Goal: Connect with others: Connect with others

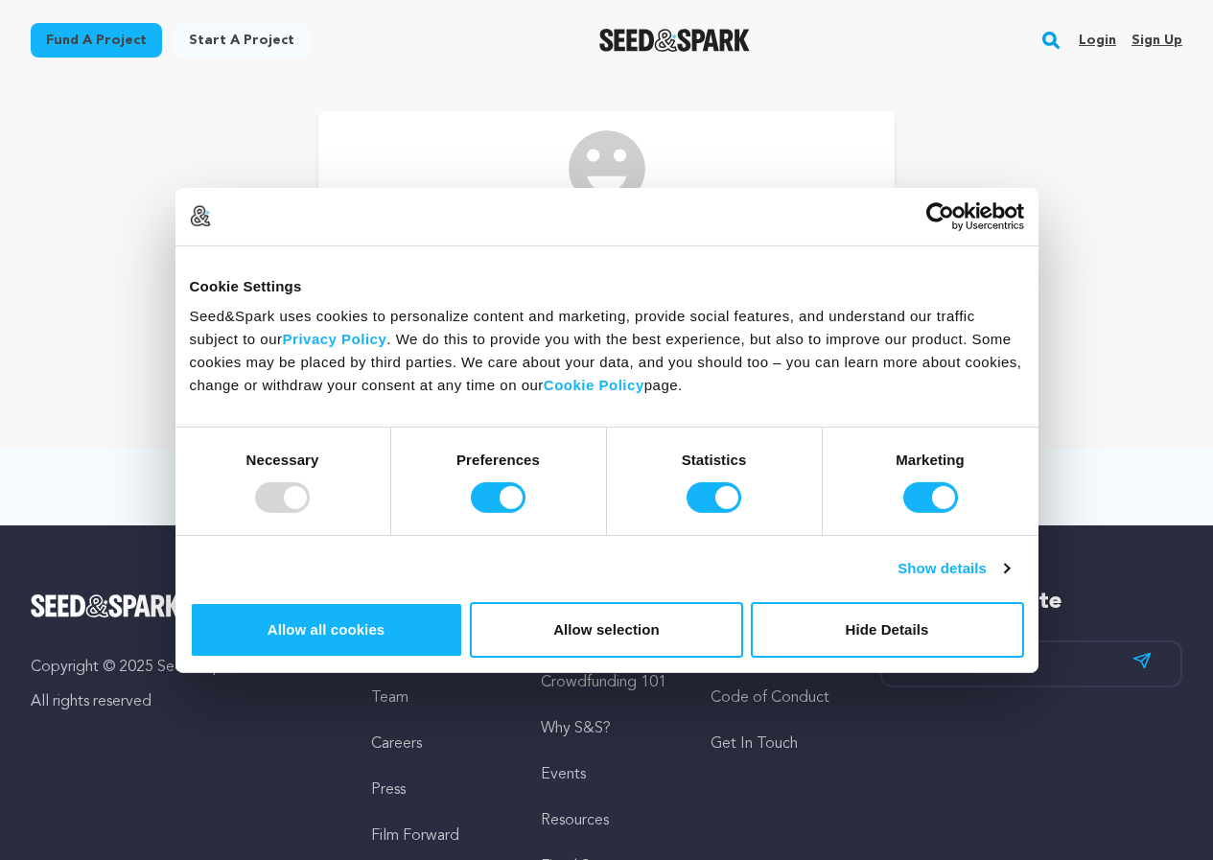
click at [1144, 34] on link "Sign up" at bounding box center [1156, 40] width 51 height 31
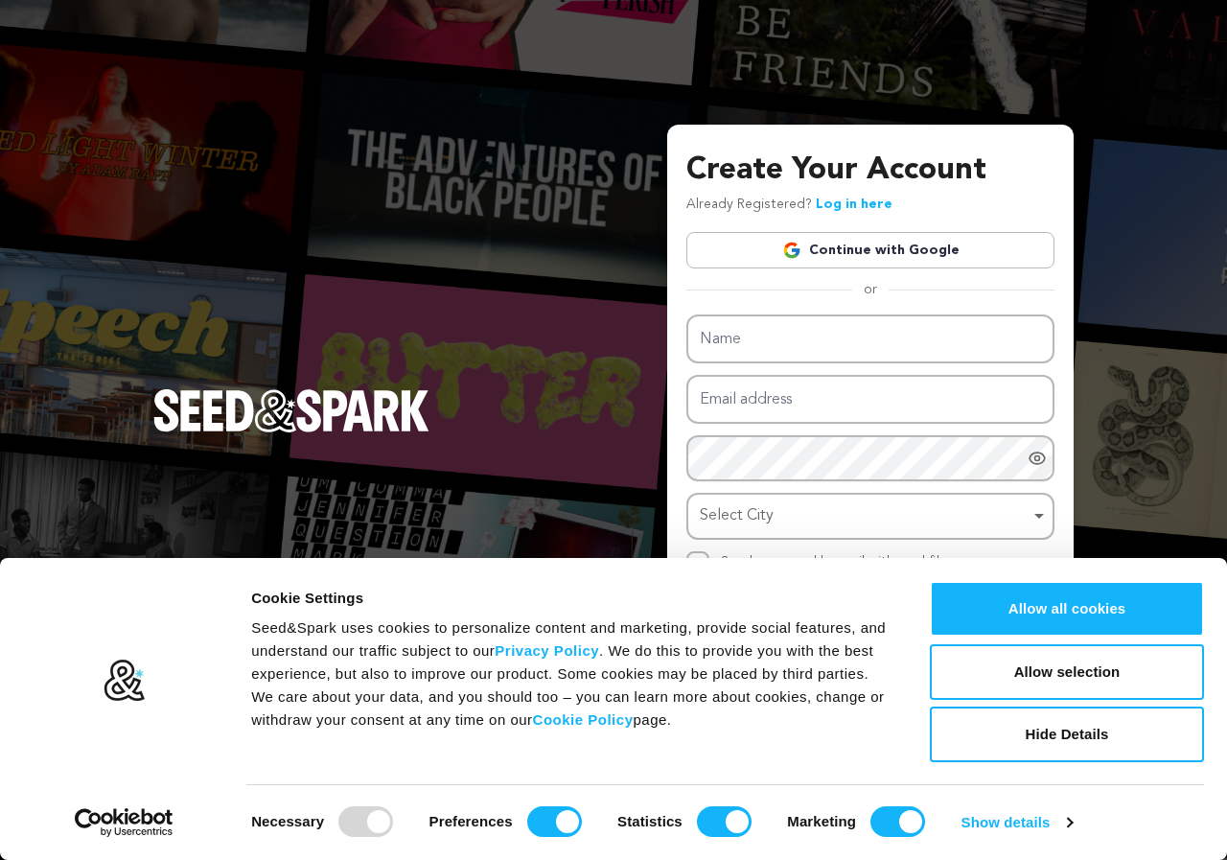
click at [919, 243] on link "Continue with Google" at bounding box center [870, 250] width 368 height 36
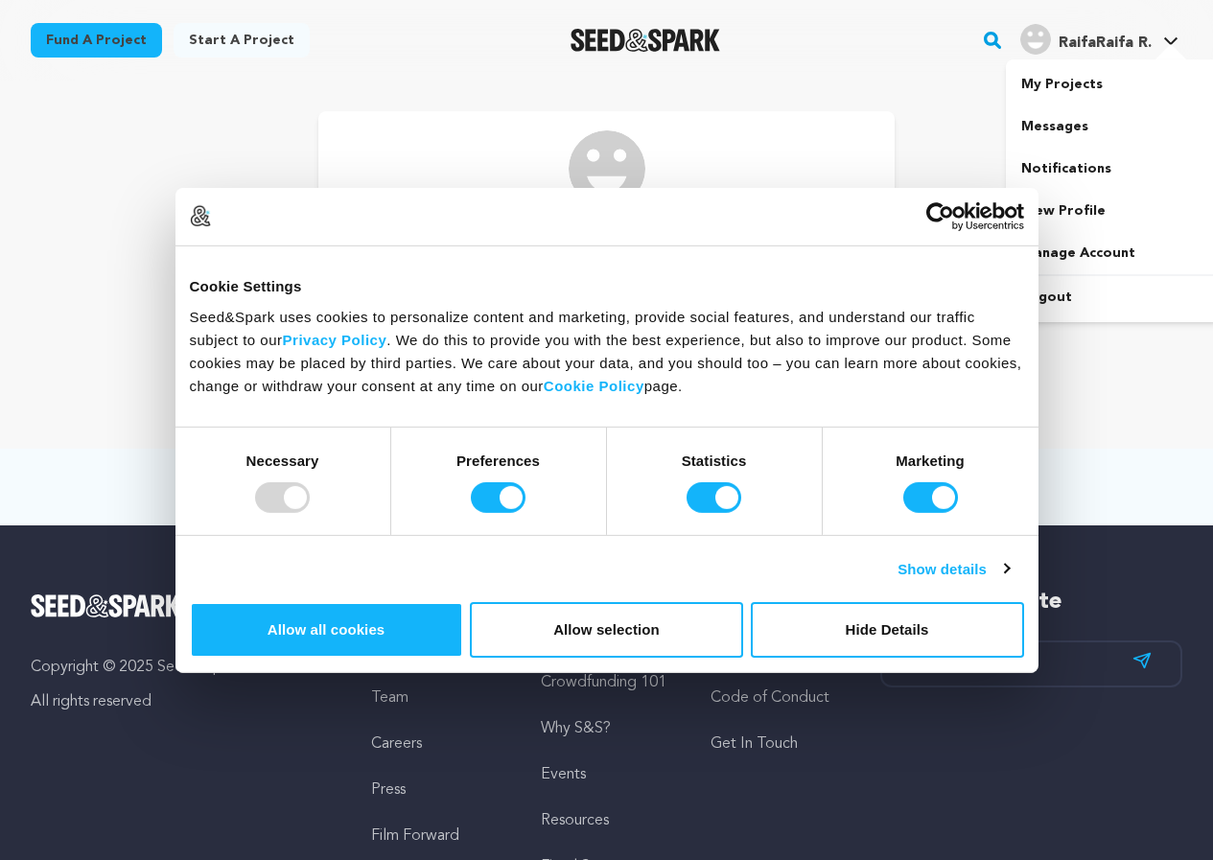
click at [1125, 45] on span "RaifaRaifa R." at bounding box center [1104, 42] width 93 height 15
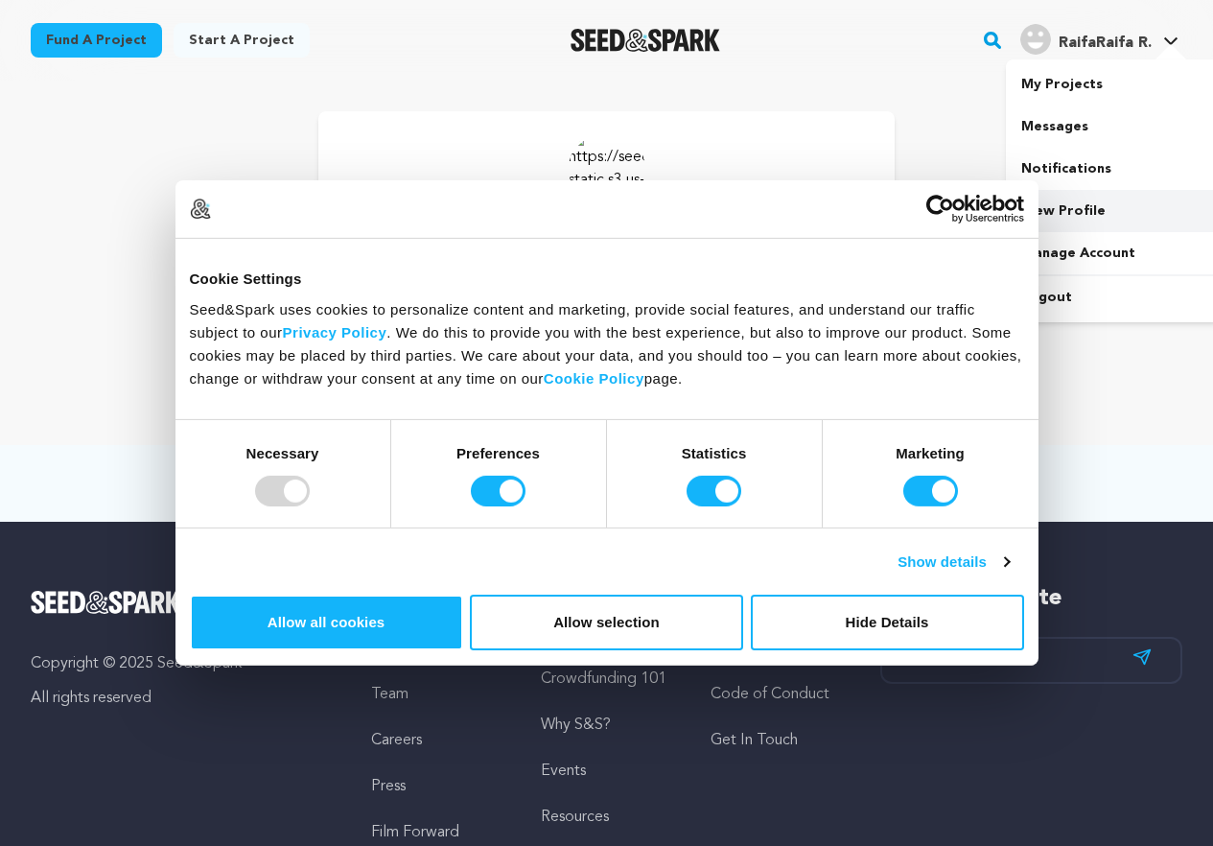
click at [1079, 197] on link "View Profile" at bounding box center [1113, 211] width 215 height 42
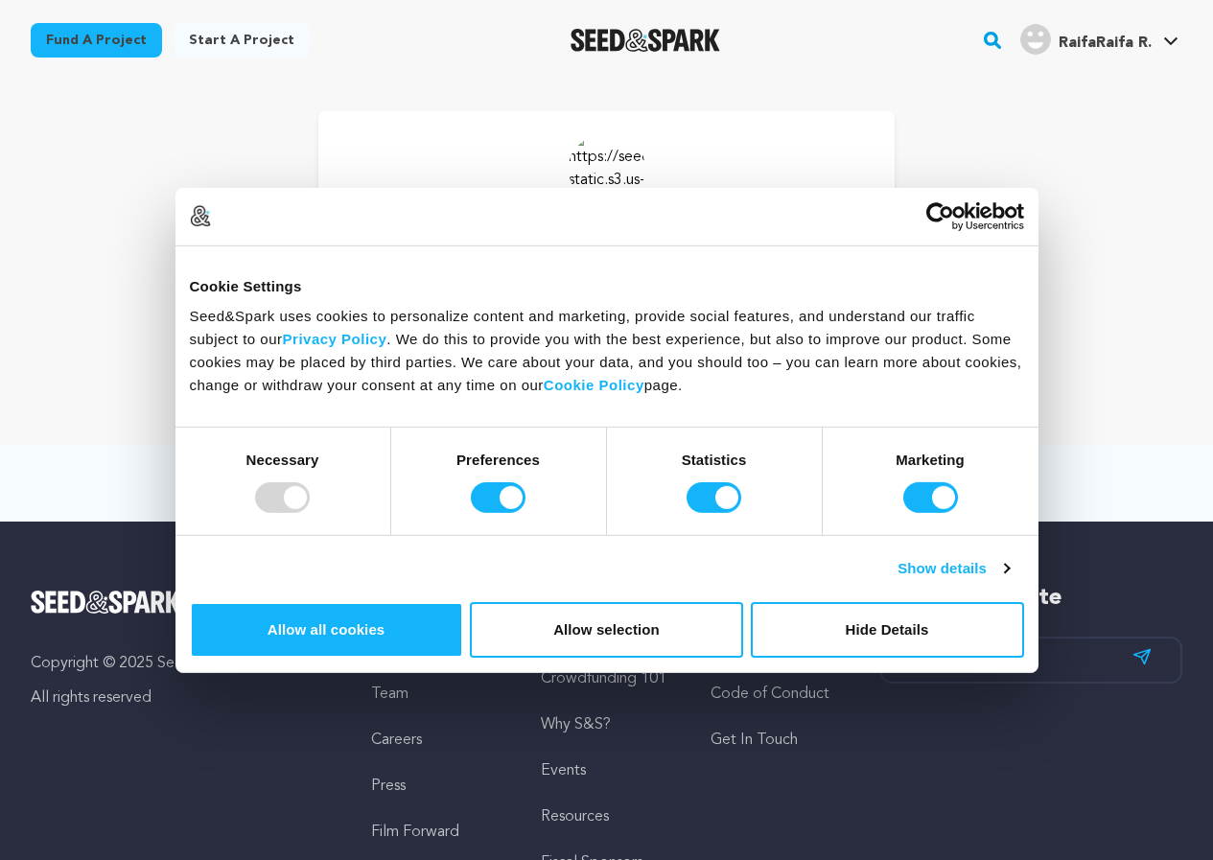
click at [597, 166] on img at bounding box center [606, 168] width 77 height 77
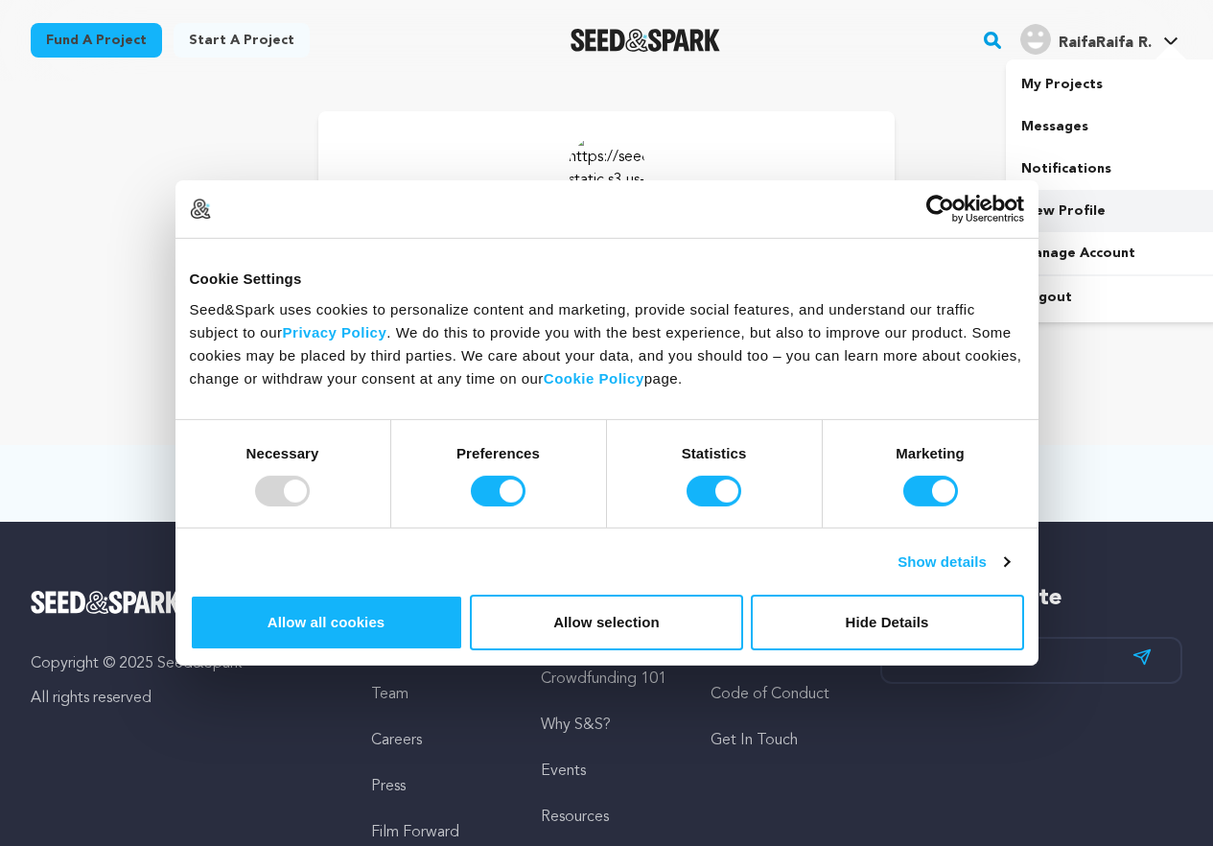
click at [1093, 198] on link "View Profile" at bounding box center [1113, 211] width 215 height 42
